Goal: Task Accomplishment & Management: Manage account settings

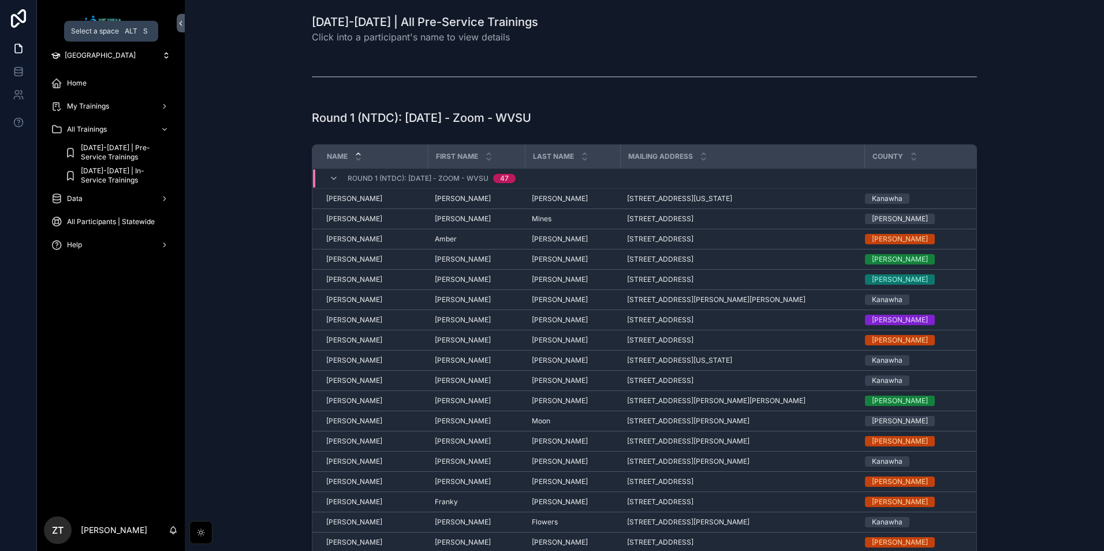
click at [125, 53] on span "[GEOGRAPHIC_DATA]" at bounding box center [100, 55] width 71 height 9
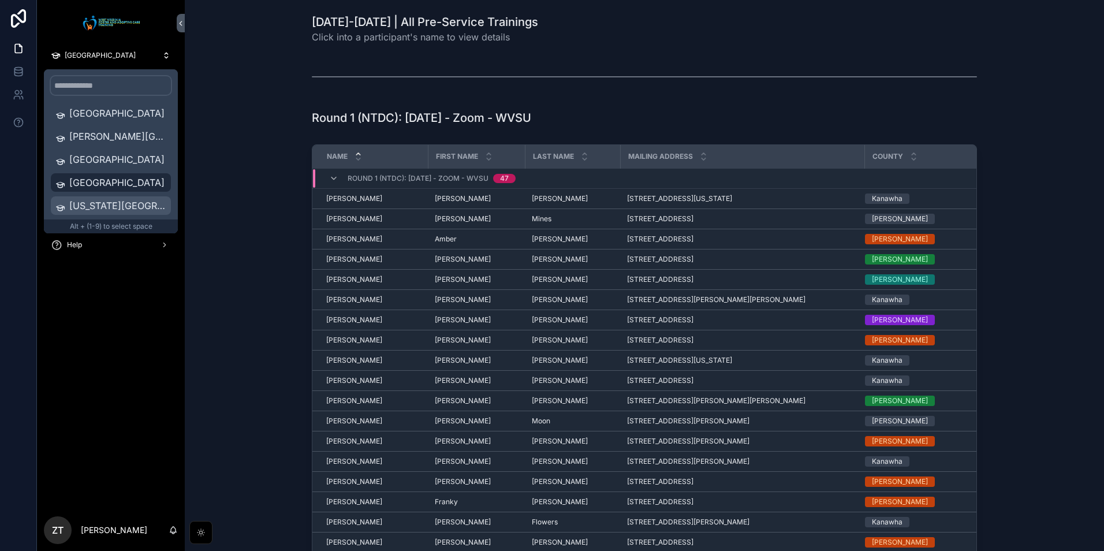
click at [103, 207] on span "[US_STATE][GEOGRAPHIC_DATA]" at bounding box center [117, 206] width 97 height 14
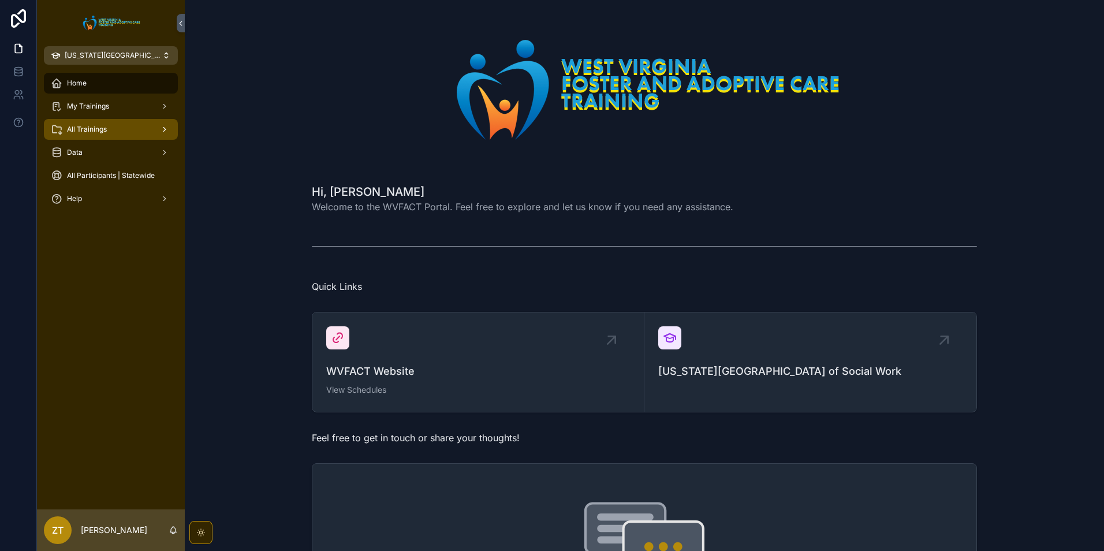
click at [104, 132] on span "All Trainings" at bounding box center [87, 129] width 40 height 9
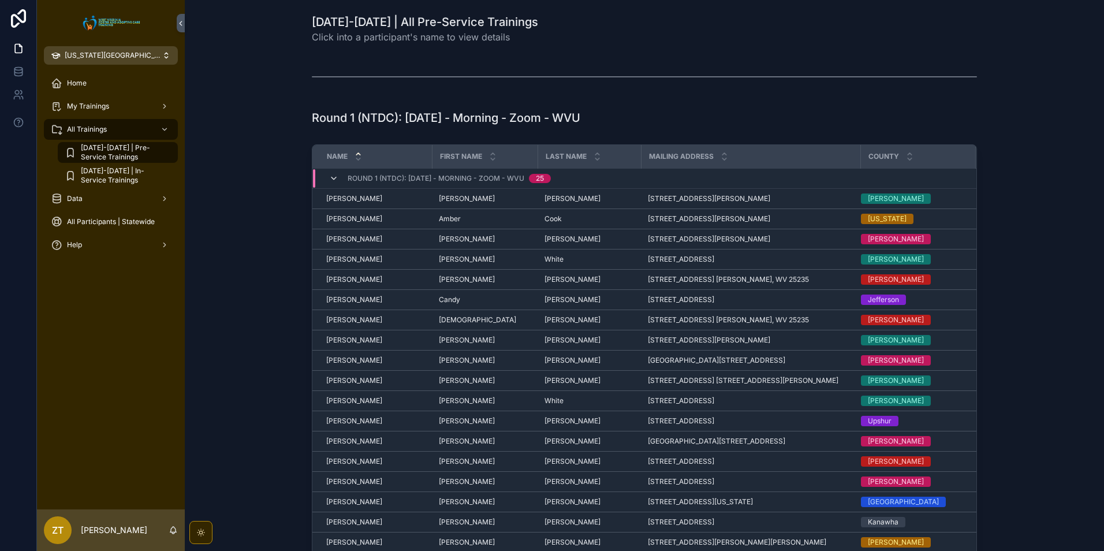
click at [329, 177] on icon "scrollable content" at bounding box center [333, 178] width 9 height 9
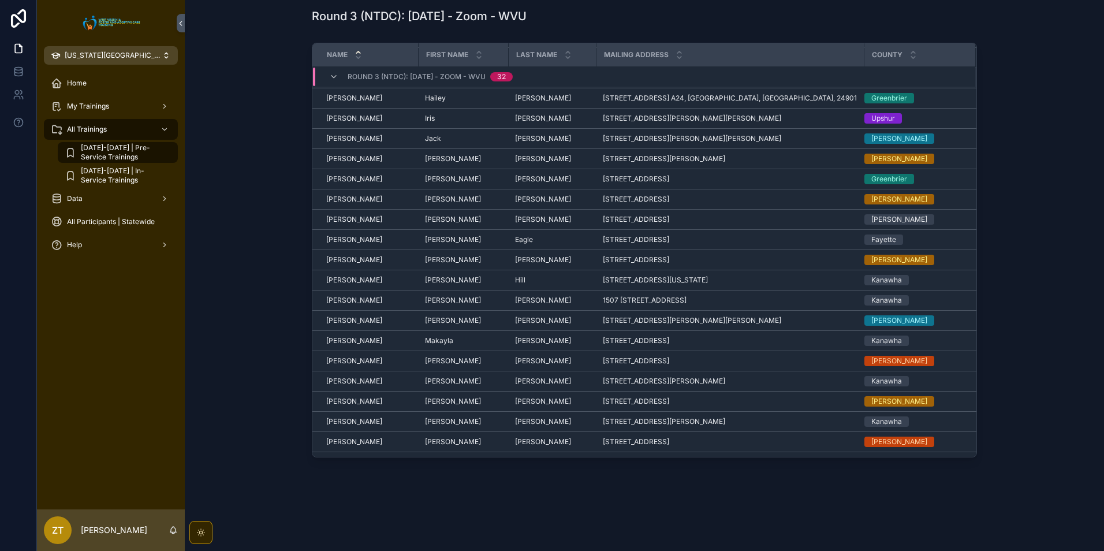
scroll to position [247, 0]
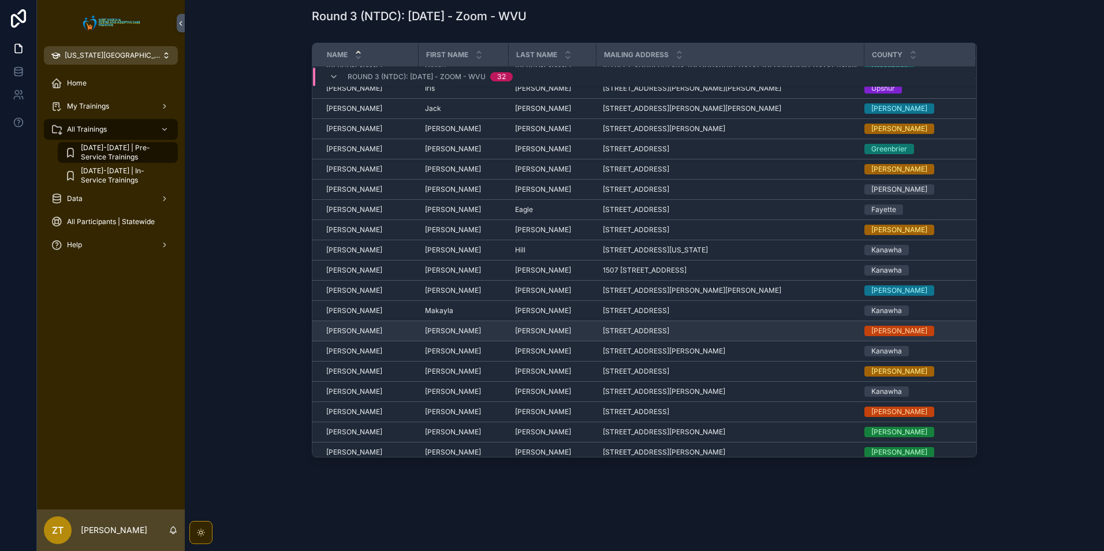
click at [338, 331] on span "[PERSON_NAME]" at bounding box center [354, 330] width 56 height 9
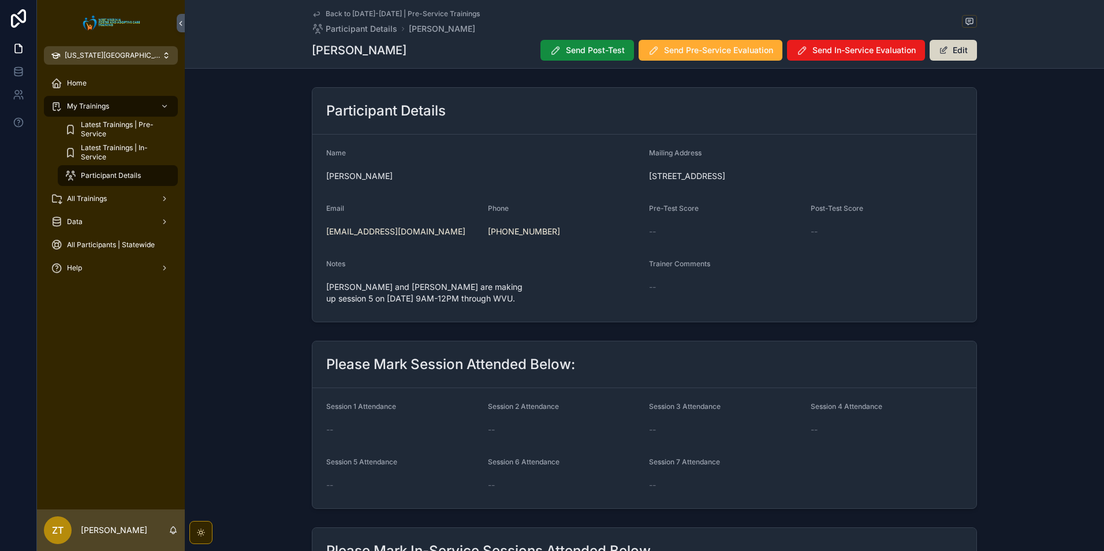
click at [963, 51] on button "Edit" at bounding box center [952, 50] width 47 height 21
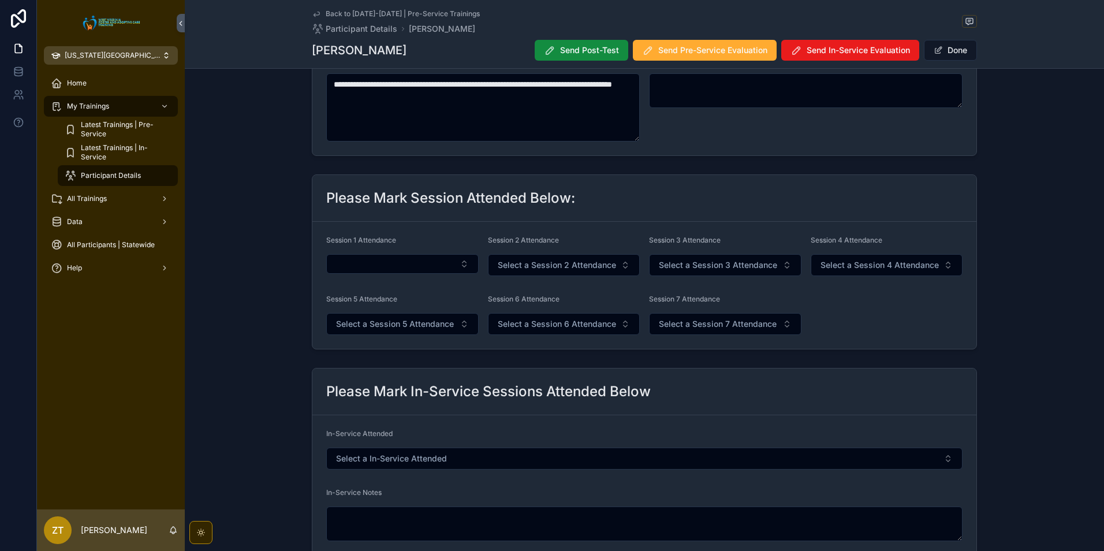
scroll to position [231, 0]
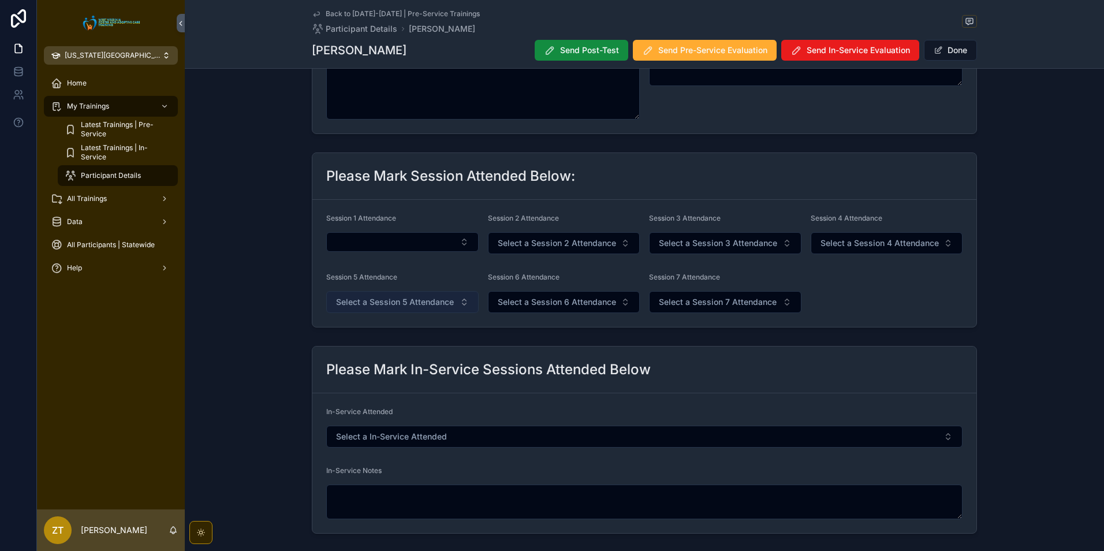
click at [386, 298] on span "Select a Session 5 Attendance" at bounding box center [395, 302] width 118 height 12
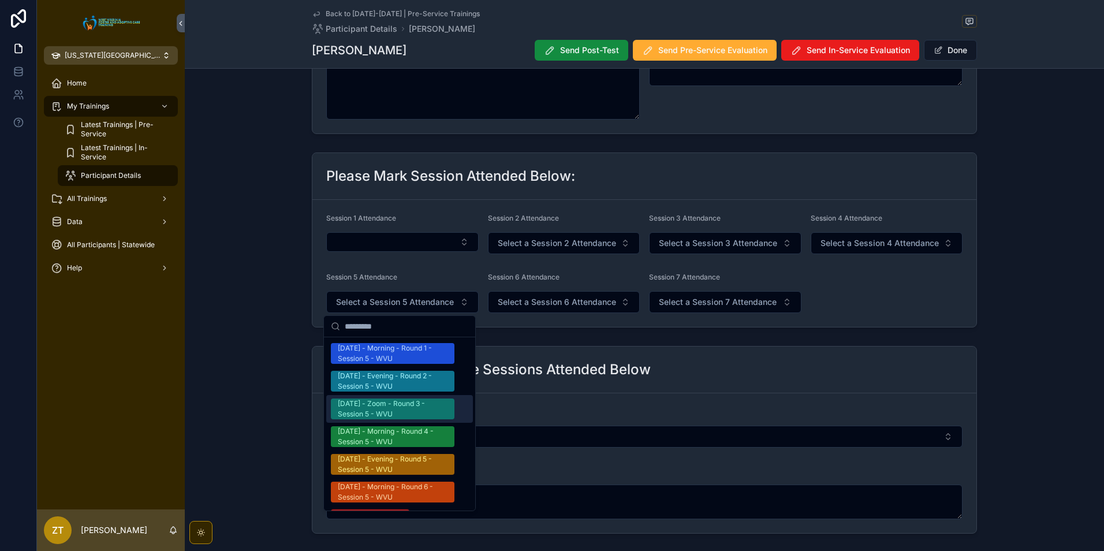
click at [383, 410] on div "[DATE] - Zoom - Round 3 - Session 5 - WVU" at bounding box center [393, 408] width 110 height 21
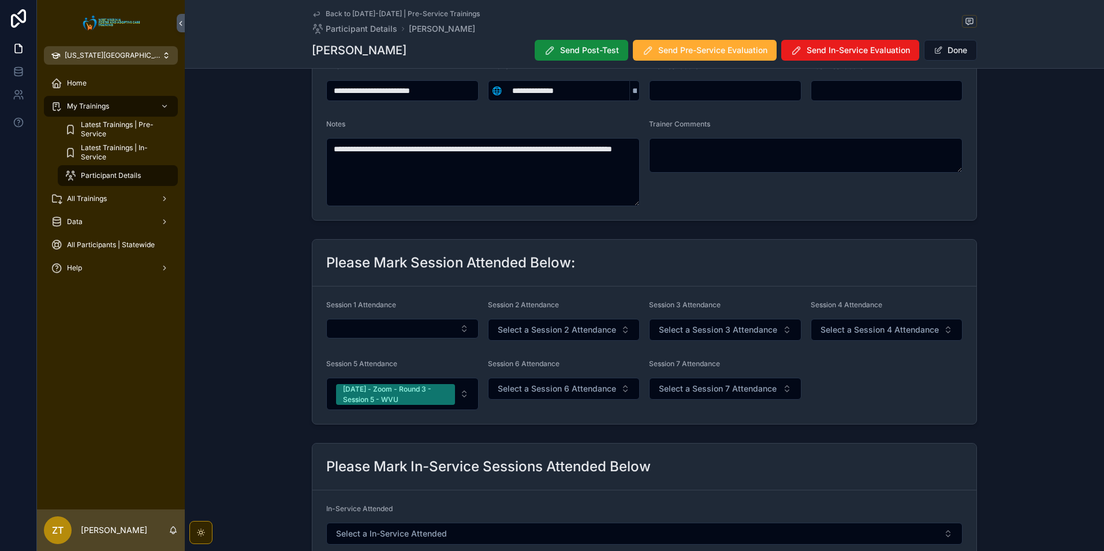
scroll to position [58, 0]
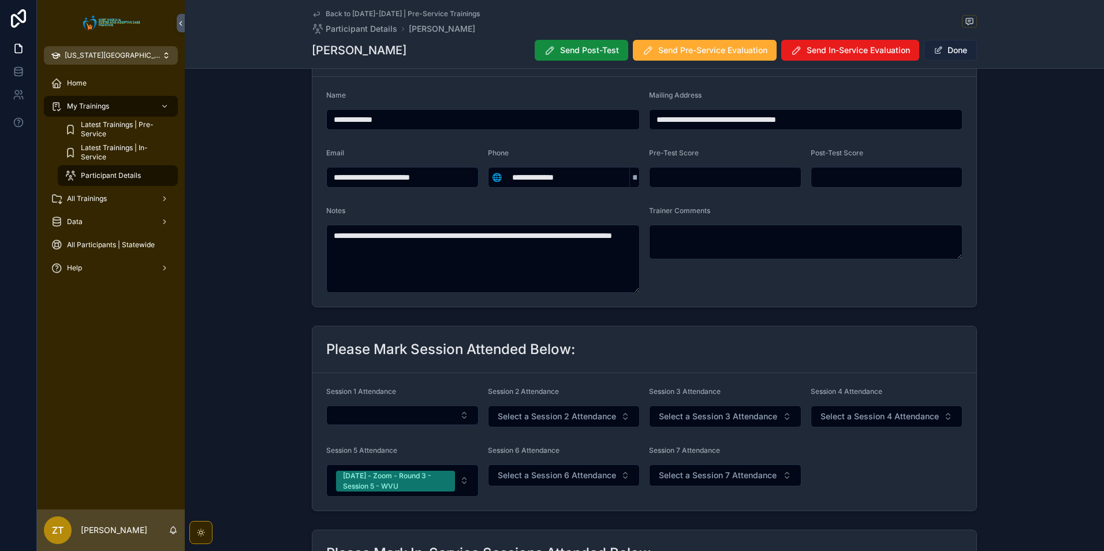
click at [948, 48] on button "Done" at bounding box center [950, 50] width 53 height 21
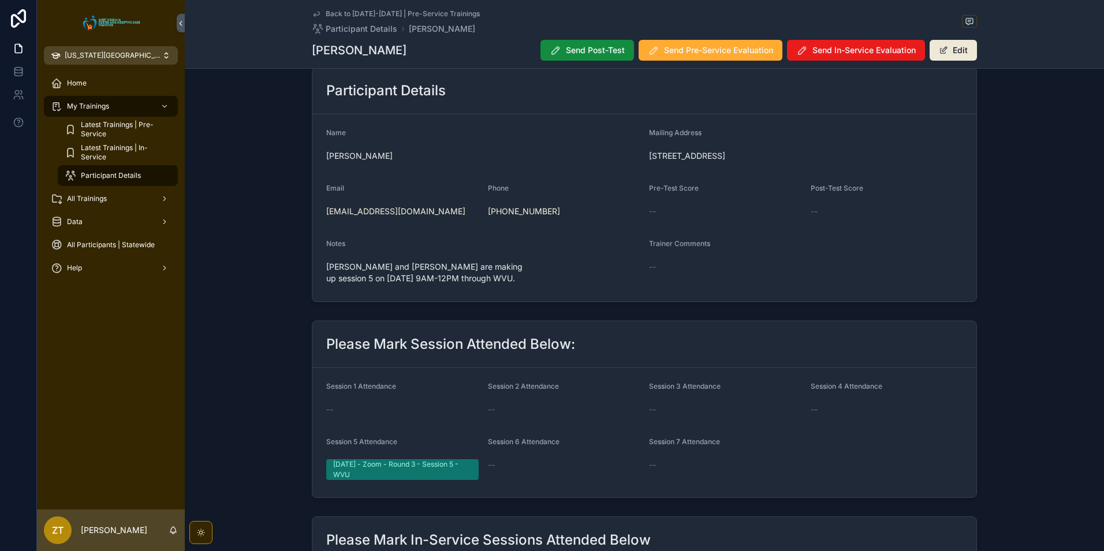
scroll to position [0, 0]
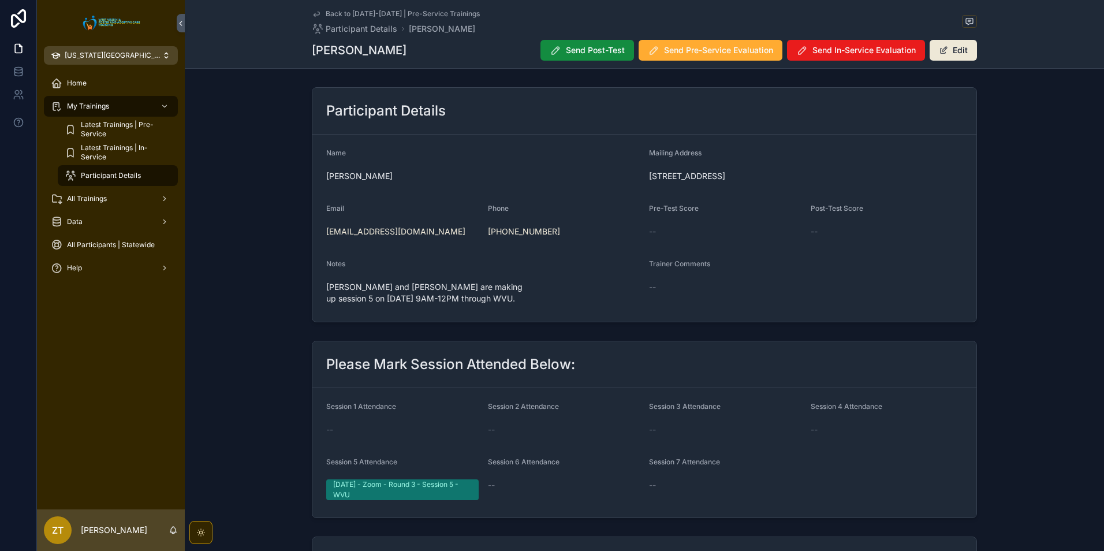
click at [313, 12] on icon "scrollable content" at bounding box center [316, 13] width 9 height 9
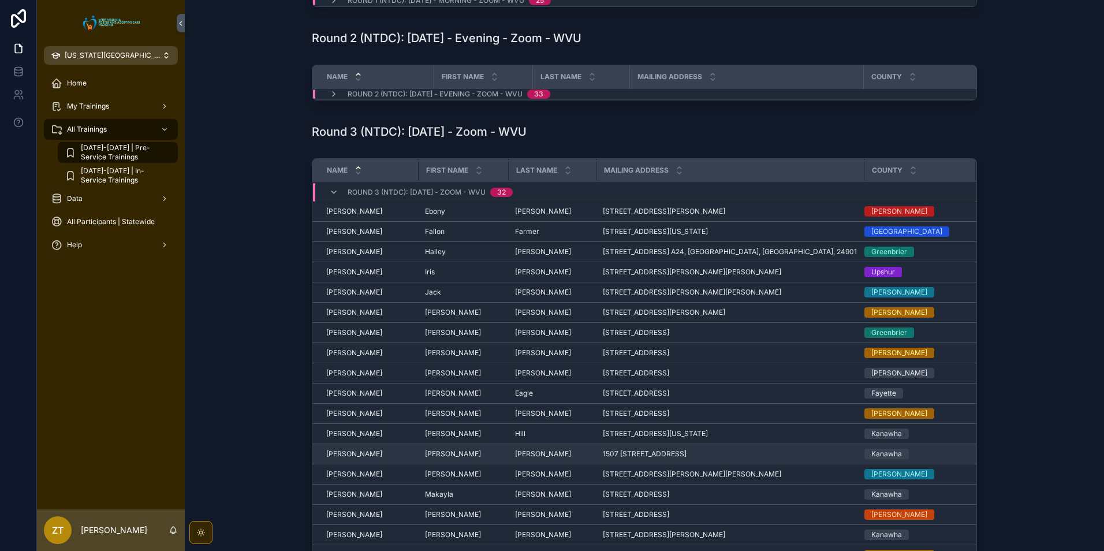
scroll to position [293, 0]
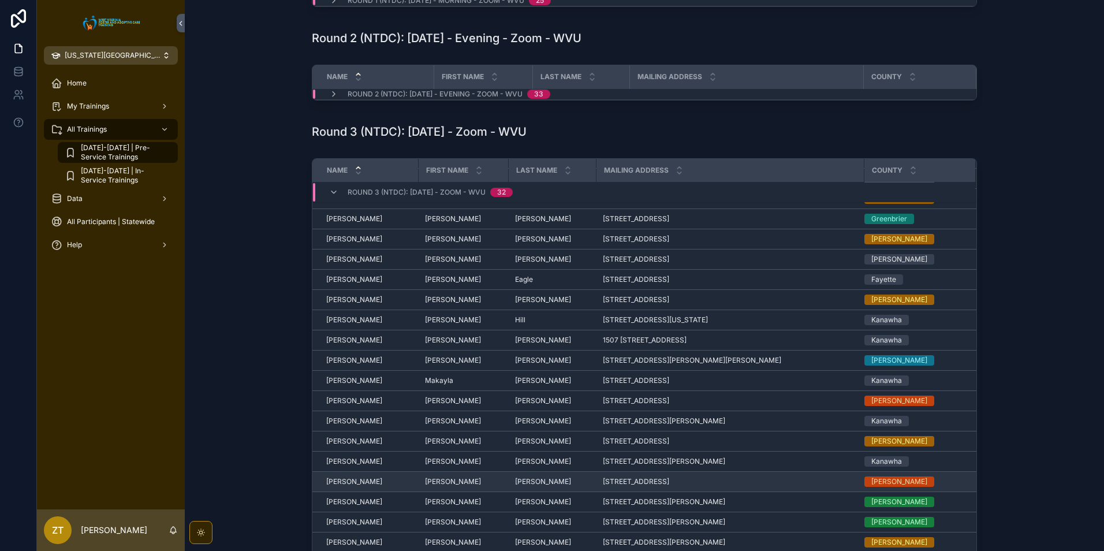
click at [342, 483] on span "[PERSON_NAME]" at bounding box center [354, 481] width 56 height 9
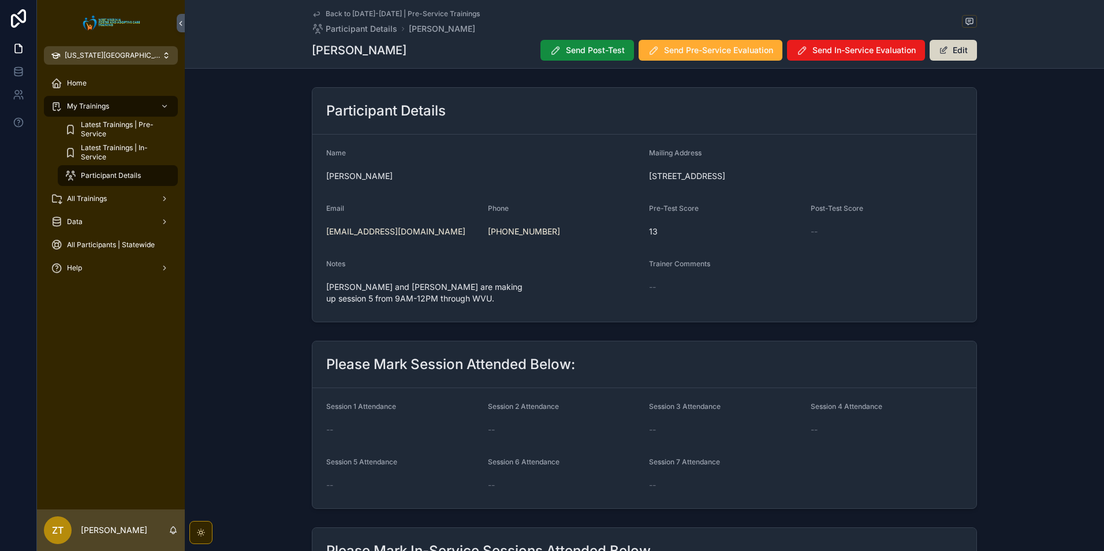
click at [955, 47] on button "Edit" at bounding box center [952, 50] width 47 height 21
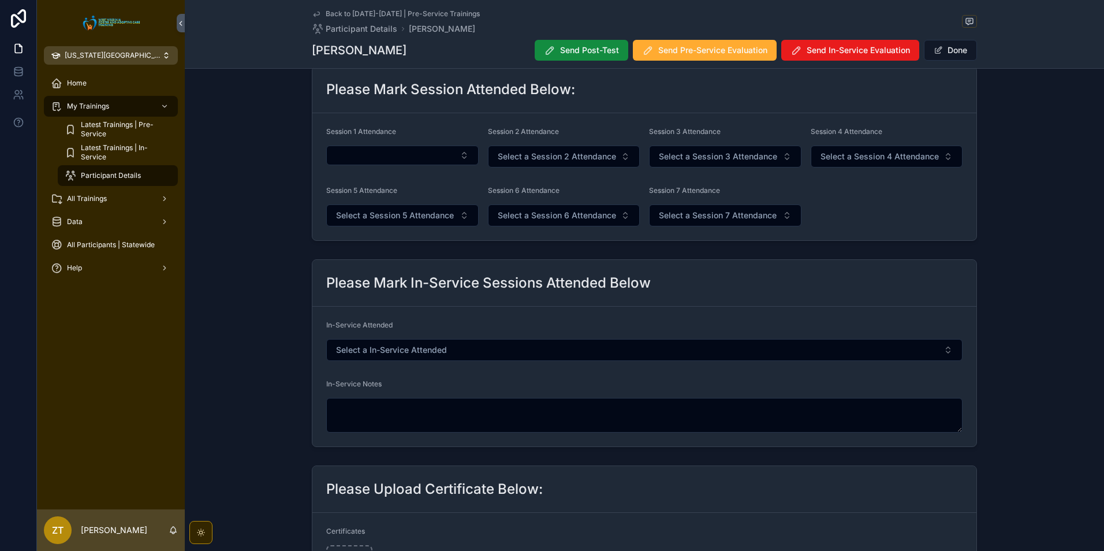
scroll to position [346, 0]
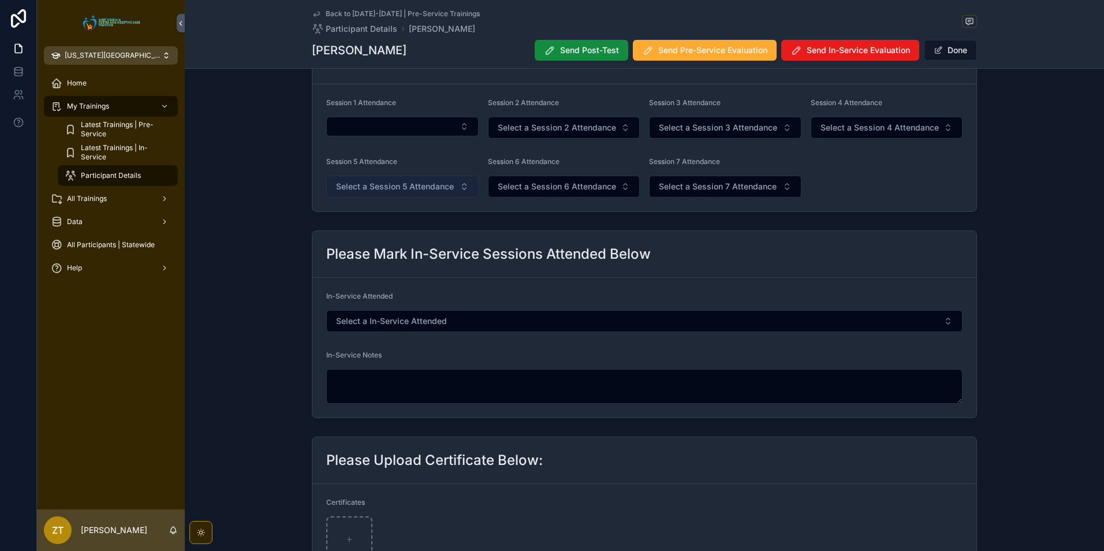
click at [410, 186] on span "Select a Session 5 Attendance" at bounding box center [395, 187] width 118 height 12
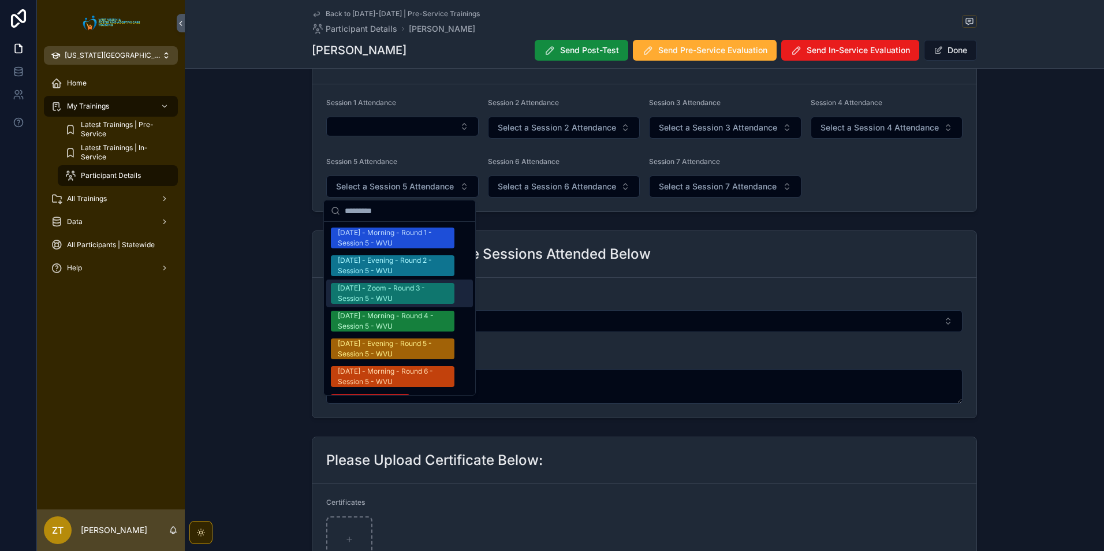
click at [389, 292] on div "[DATE] - Zoom - Round 3 - Session 5 - WVU" at bounding box center [393, 293] width 110 height 21
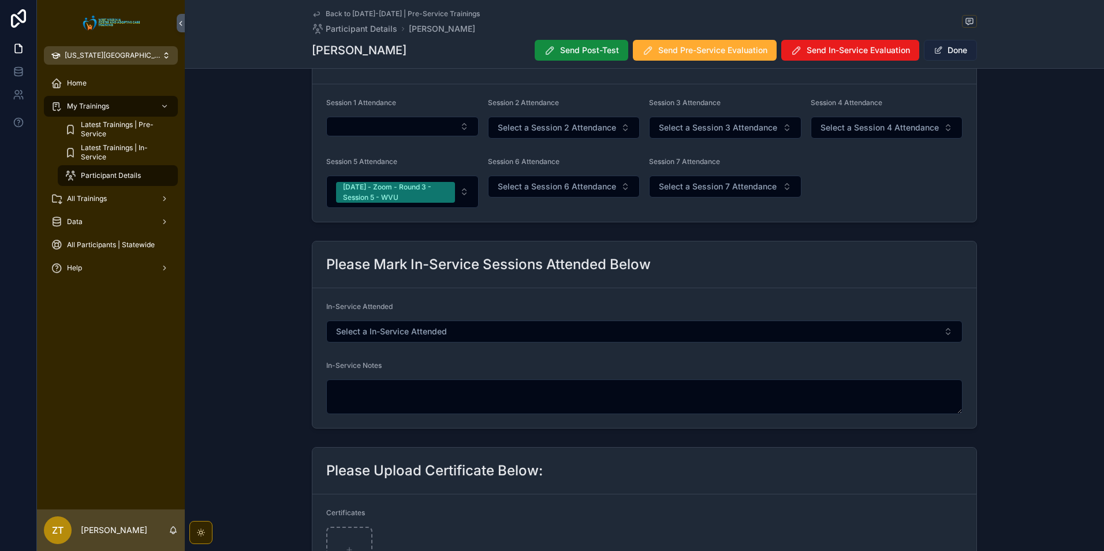
click at [946, 48] on button "Done" at bounding box center [950, 50] width 53 height 21
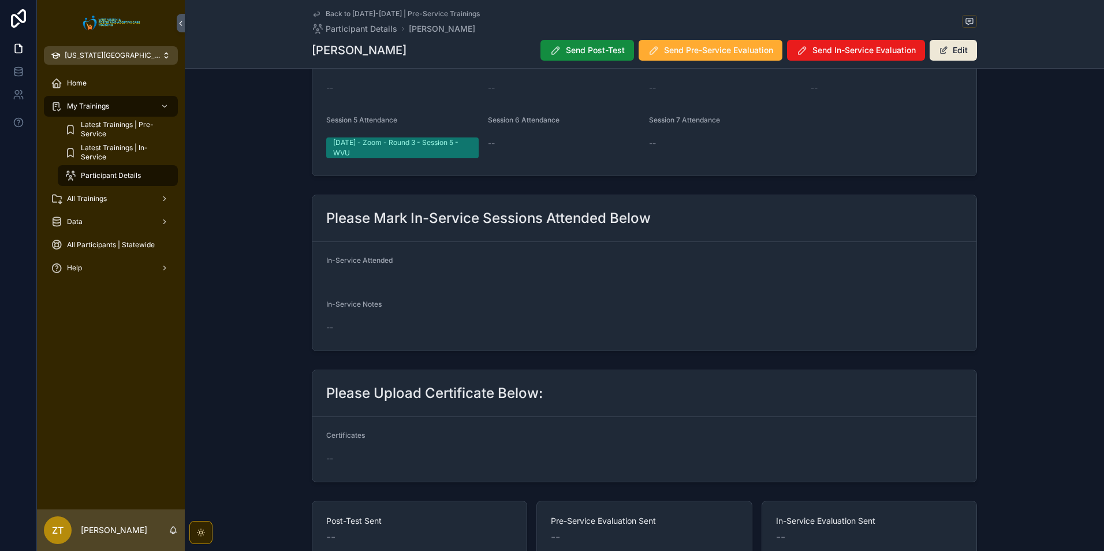
scroll to position [342, 0]
